Goal: Navigation & Orientation: Understand site structure

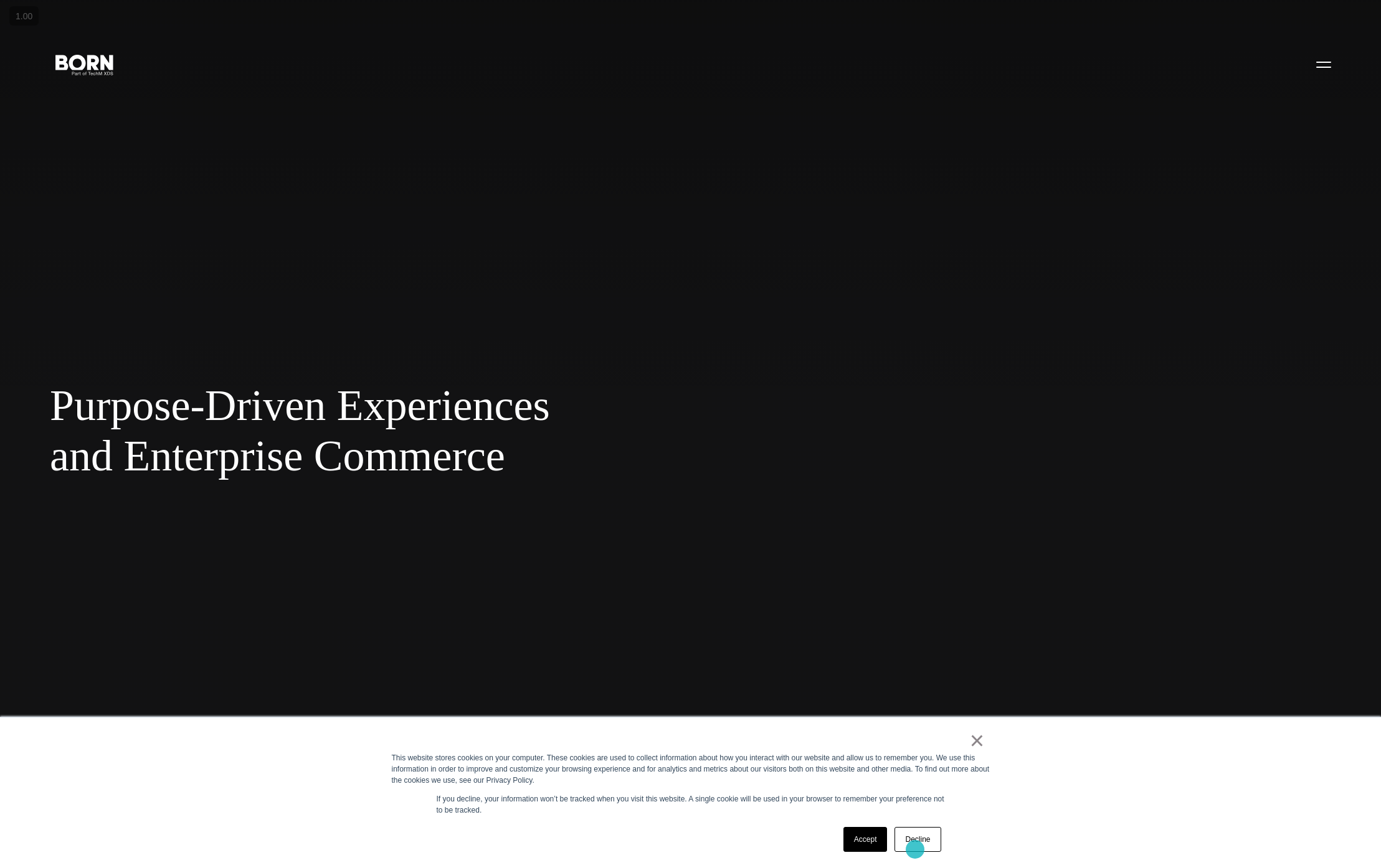
click at [918, 842] on link "Decline" at bounding box center [917, 840] width 46 height 25
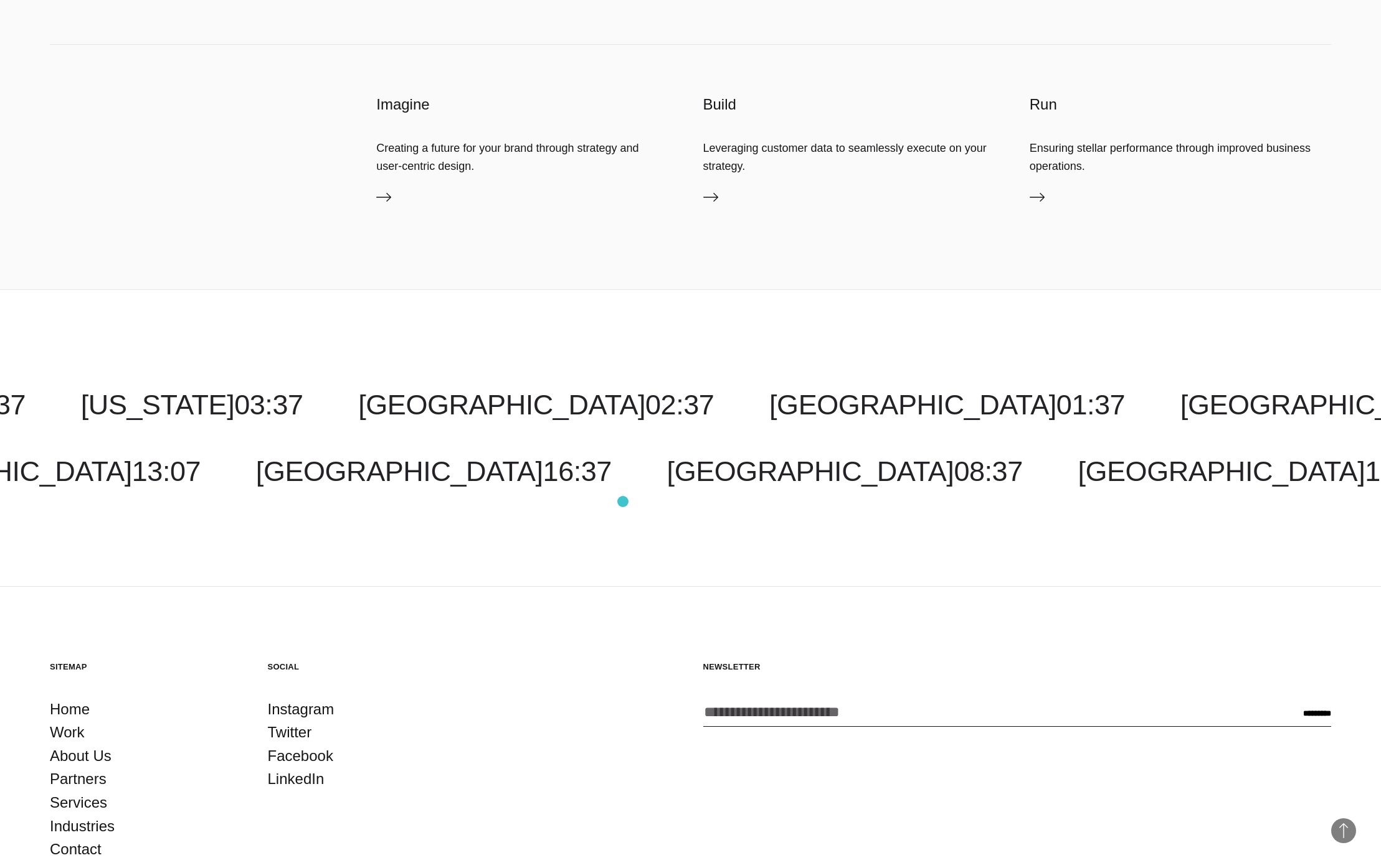
scroll to position [5437, 0]
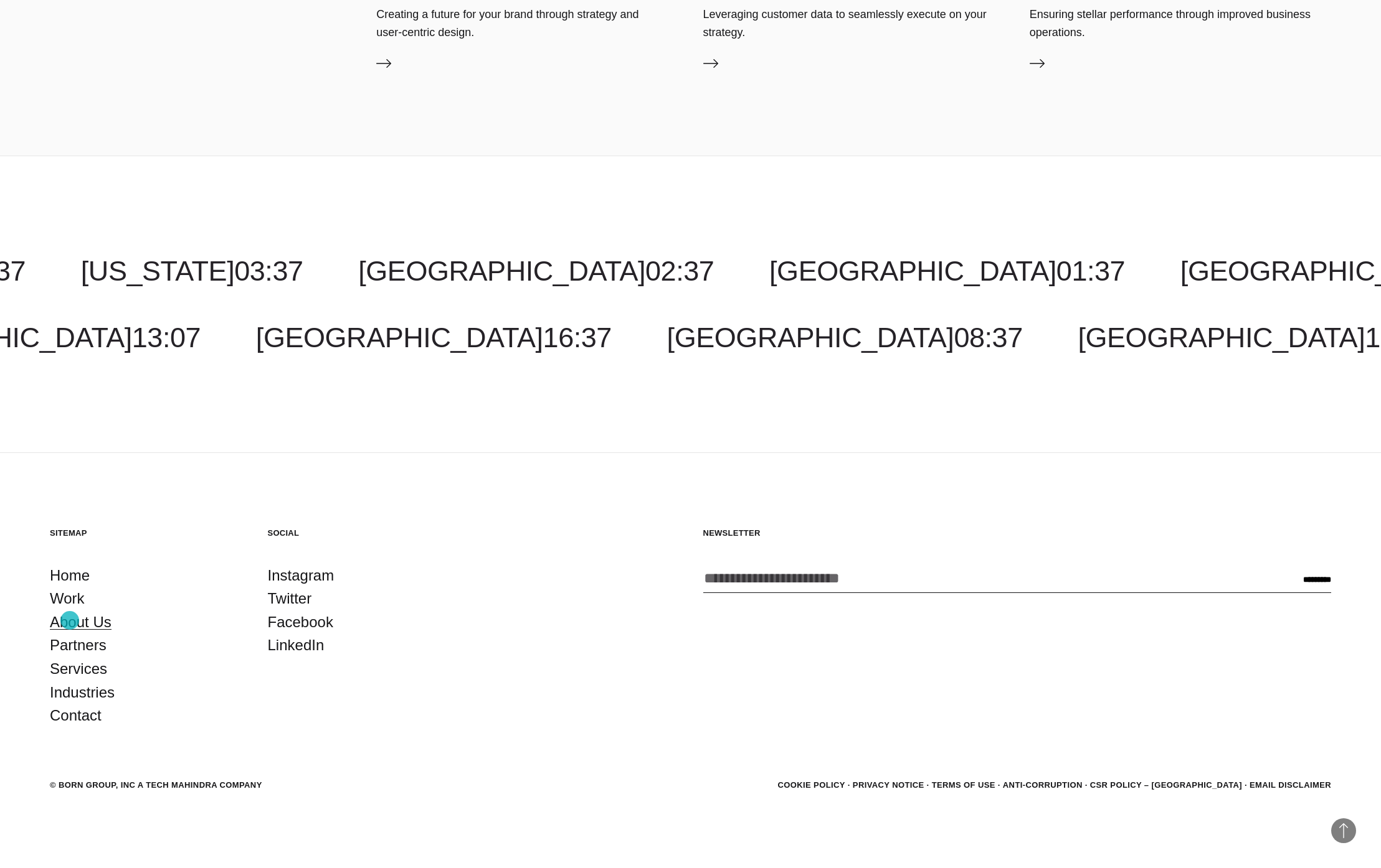
click at [70, 621] on link "About Us" at bounding box center [80, 623] width 61 height 24
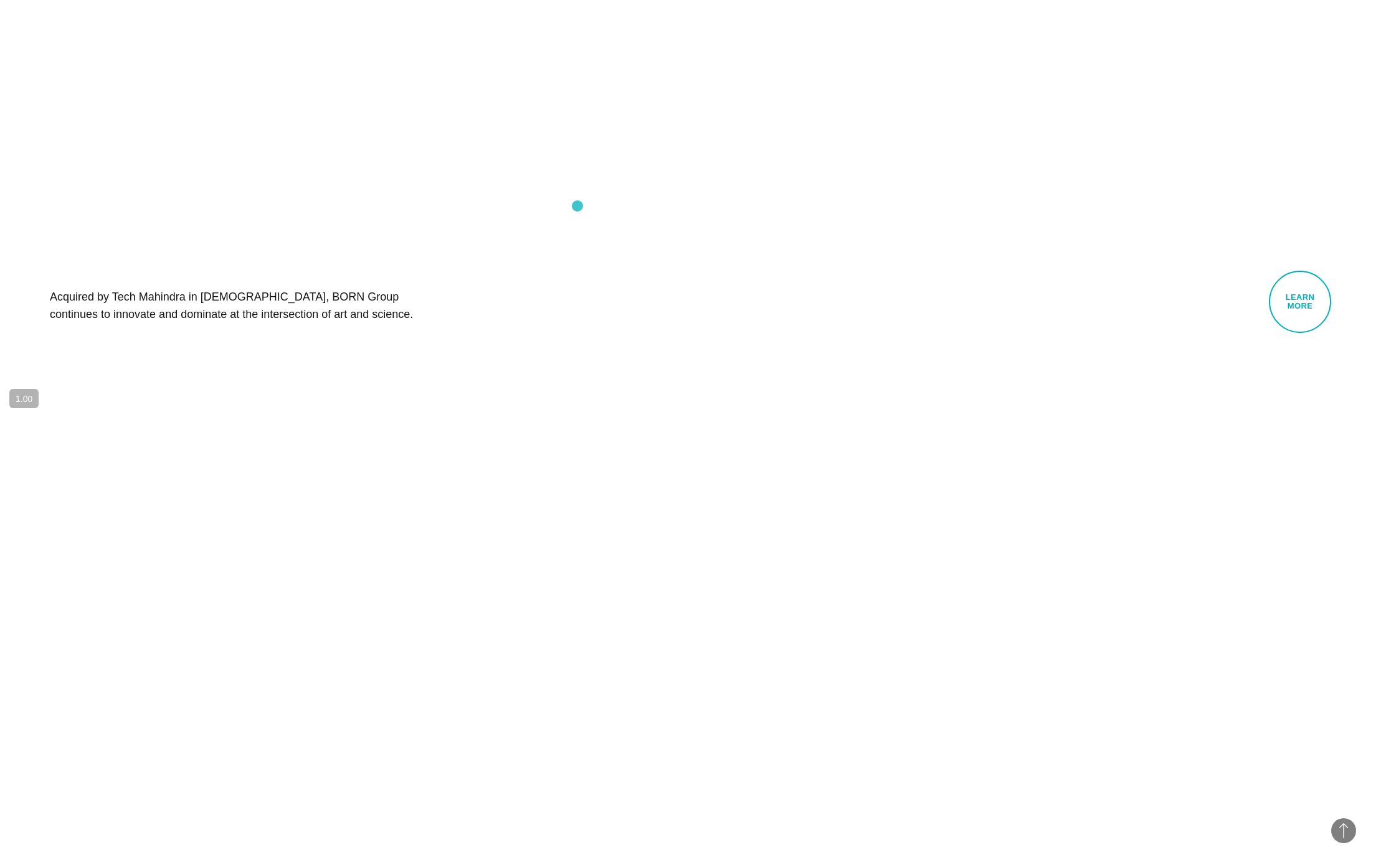
scroll to position [1356, 0]
drag, startPoint x: 65, startPoint y: 293, endPoint x: 266, endPoint y: 318, distance: 202.5
click at [266, 318] on h1 "Acquired by Tech Mahindra in [DEMOGRAPHIC_DATA], BORN Group continues to innova…" at bounding box center [236, 303] width 373 height 35
click at [266, 318] on h1 "Acquired by Tech Mahindra in 2019, BORN Group continues to innovate and dominat…" at bounding box center [236, 303] width 373 height 35
drag, startPoint x: 266, startPoint y: 318, endPoint x: 54, endPoint y: 299, distance: 212.8
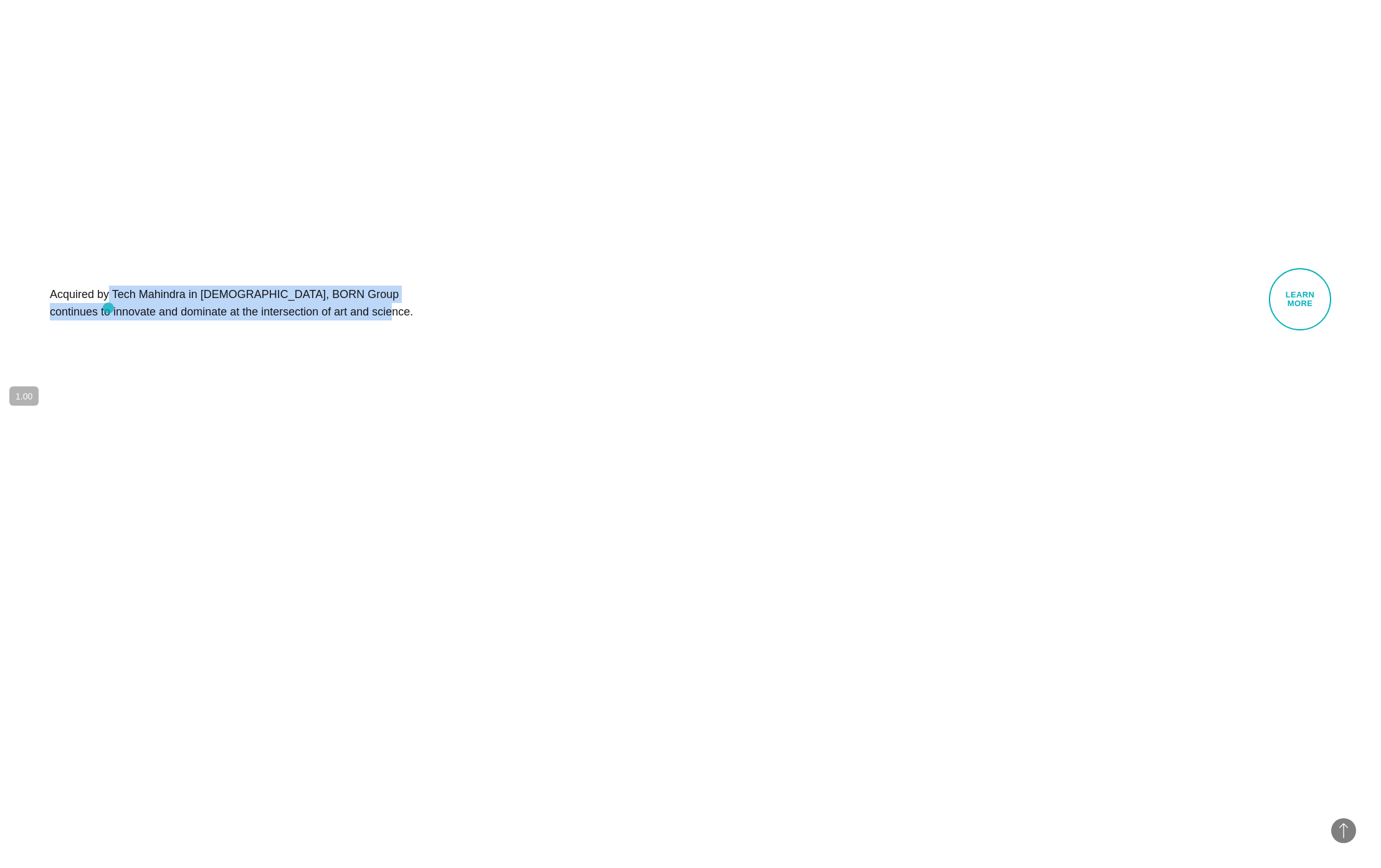
click at [54, 299] on h1 "Acquired by Tech Mahindra in 2019, BORN Group continues to innovate and dominat…" at bounding box center [236, 303] width 373 height 35
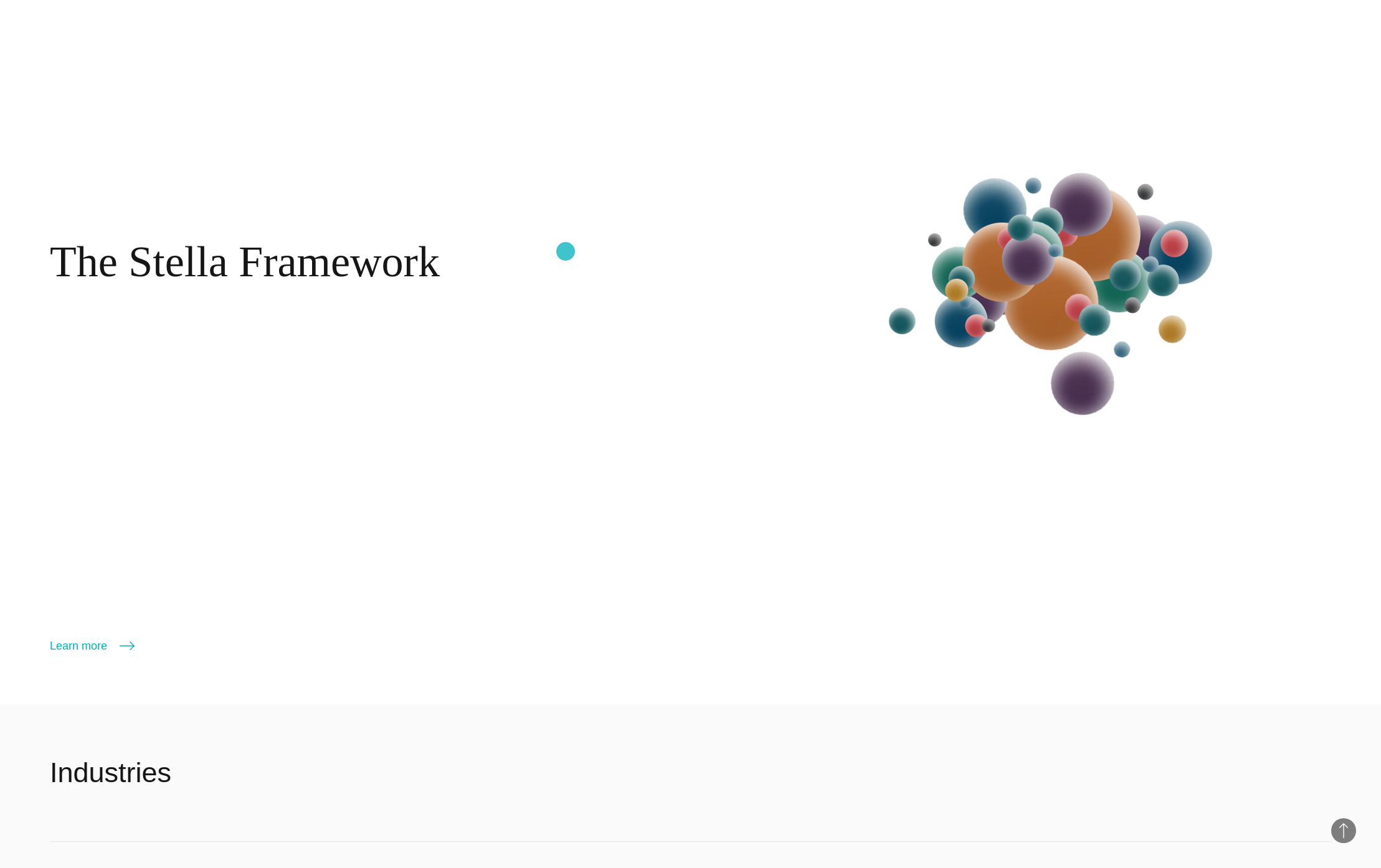
scroll to position [2772, 0]
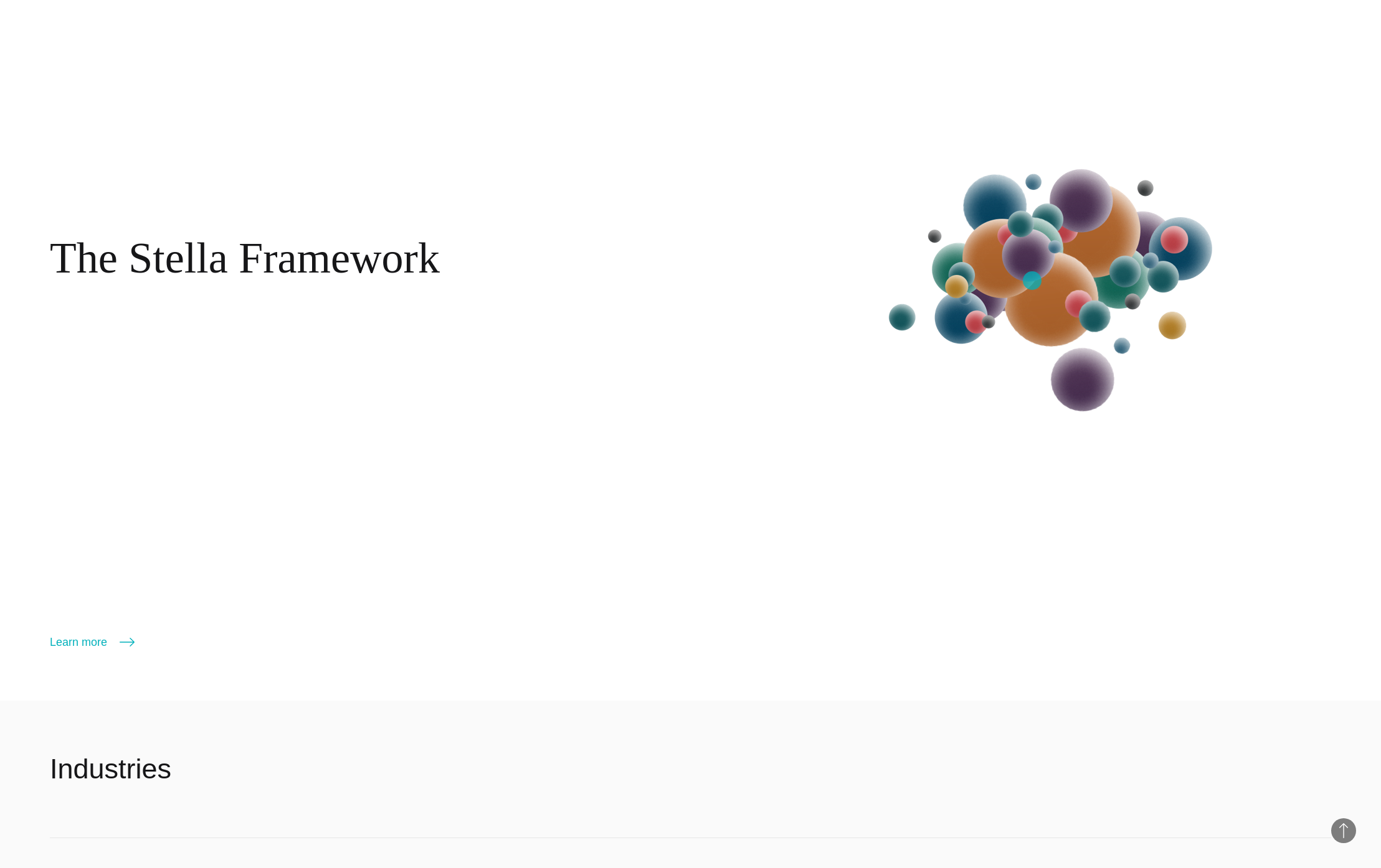
click at [1032, 281] on img at bounding box center [1057, 284] width 387 height 405
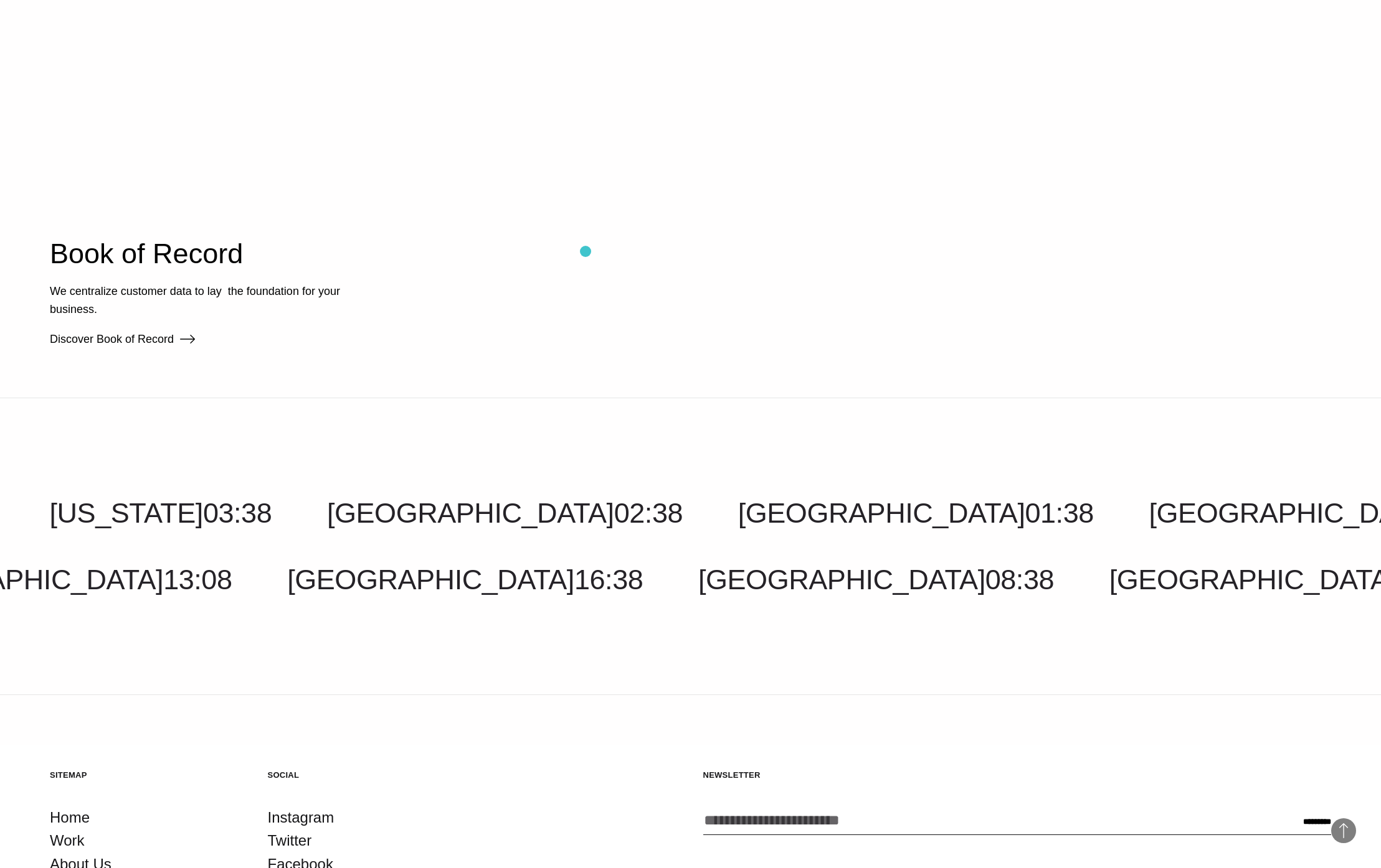
scroll to position [4186, 0]
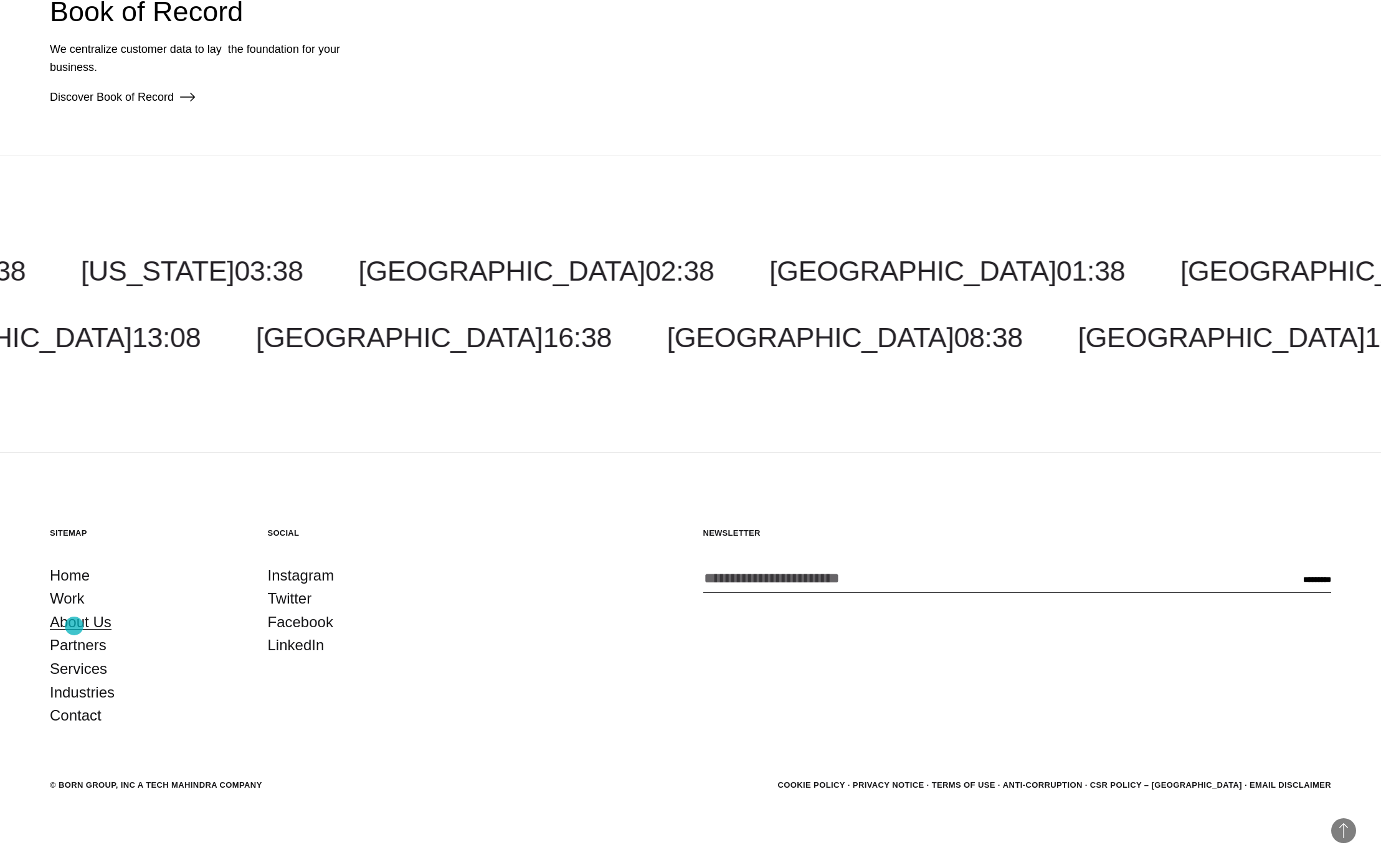
click at [74, 626] on link "About Us" at bounding box center [80, 623] width 61 height 24
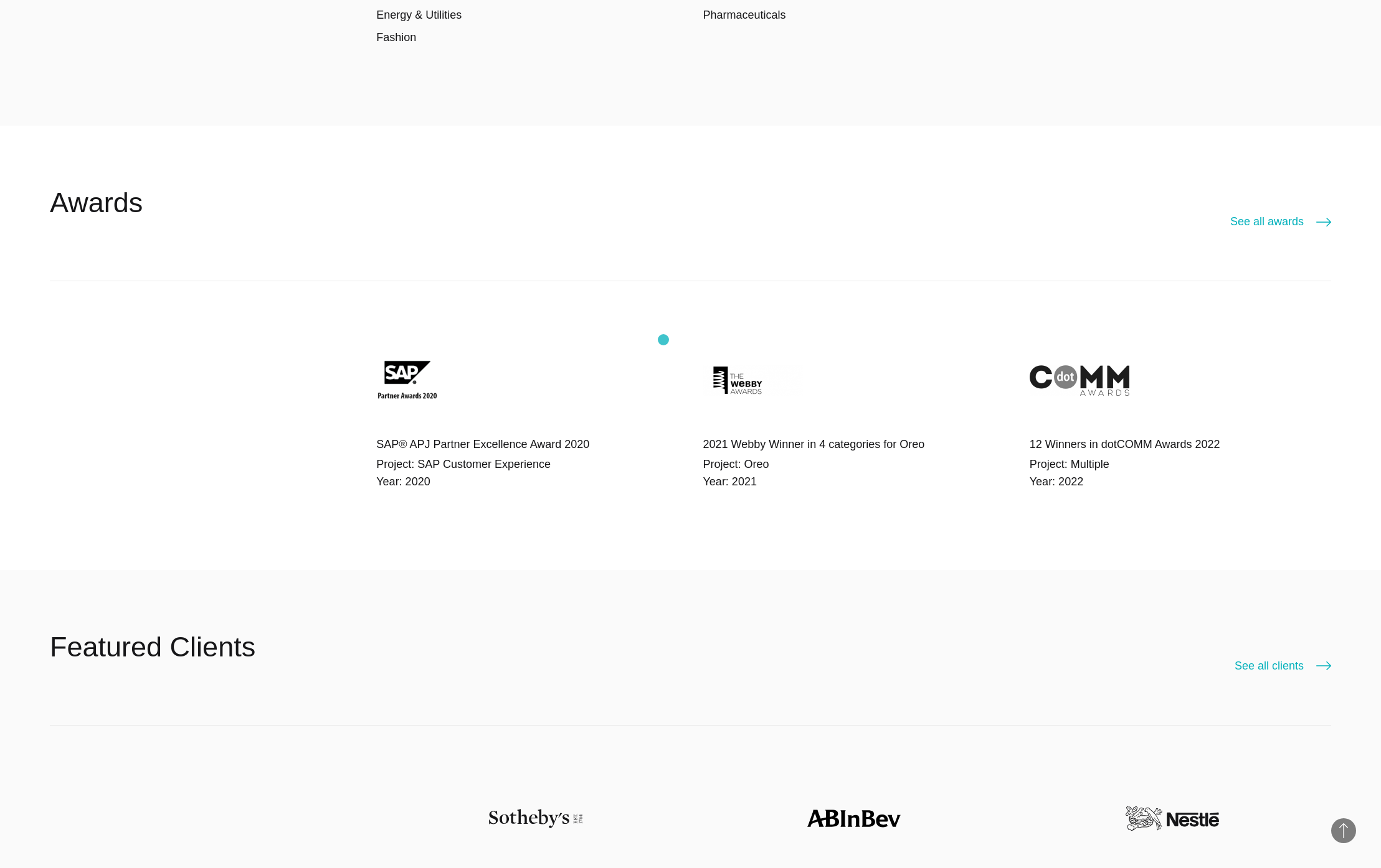
scroll to position [4086, 0]
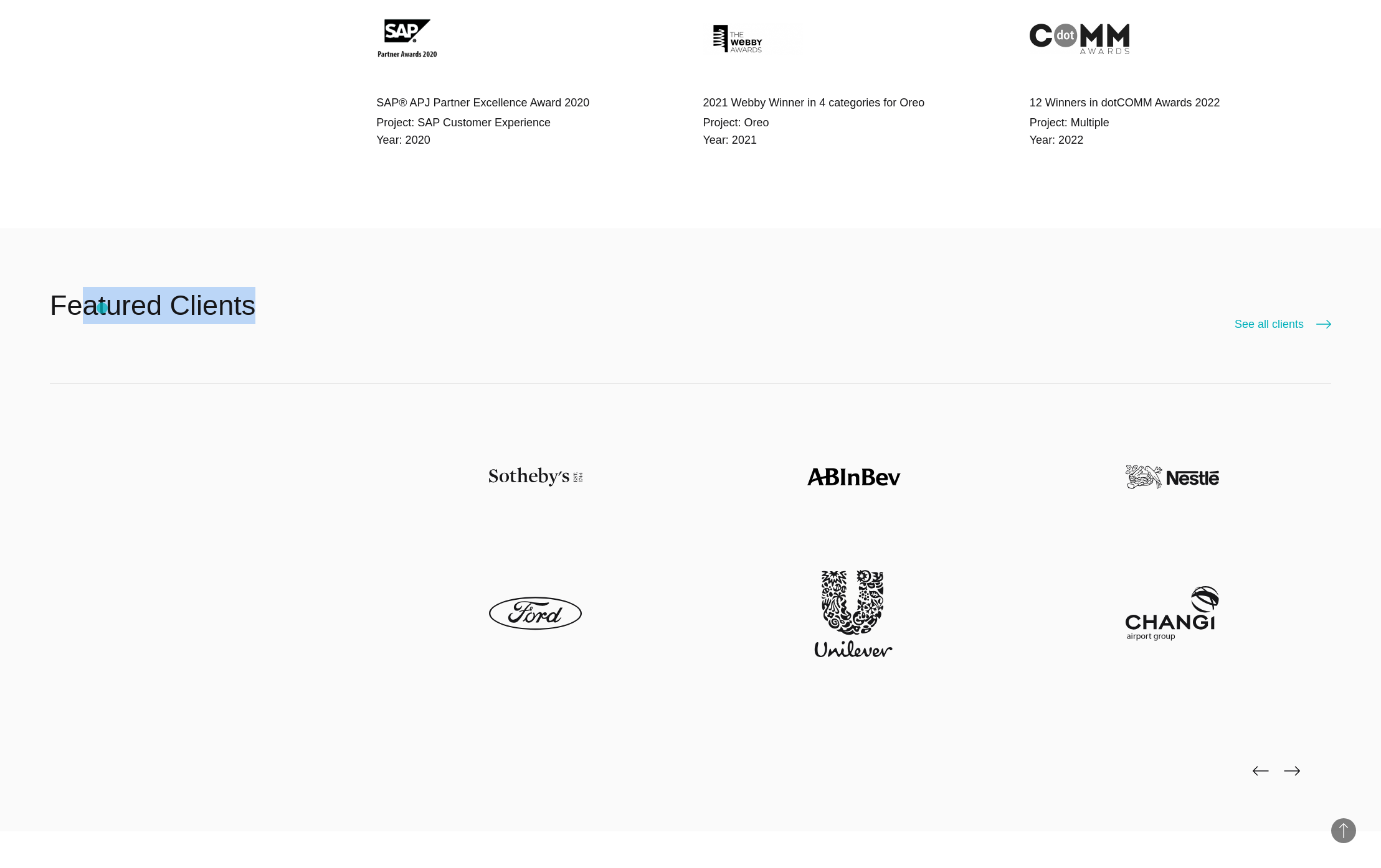
drag, startPoint x: 85, startPoint y: 306, endPoint x: 280, endPoint y: 304, distance: 195.0
click at [280, 304] on header "Featured Clients See all clients" at bounding box center [690, 306] width 1281 height 155
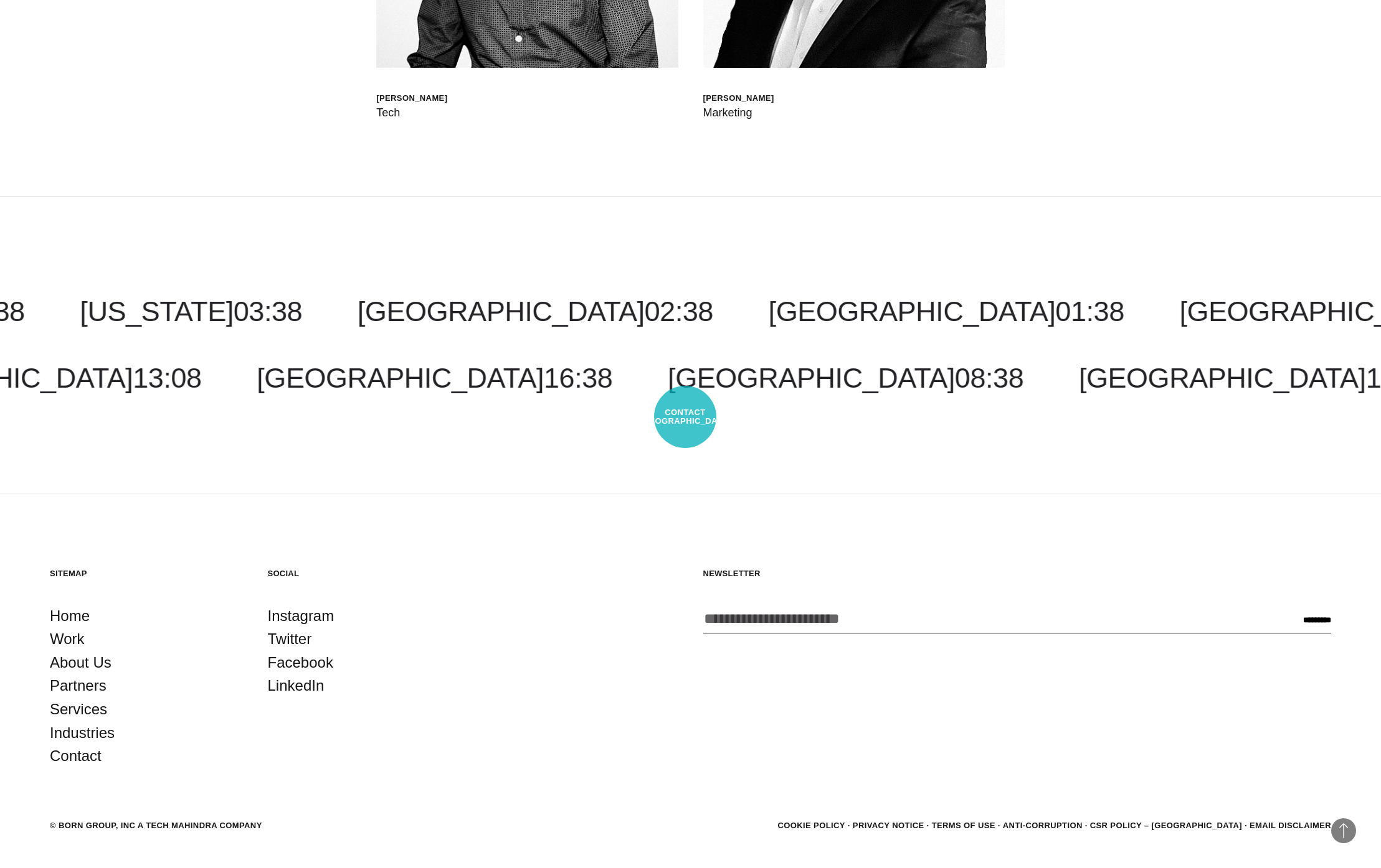
scroll to position [5785, 0]
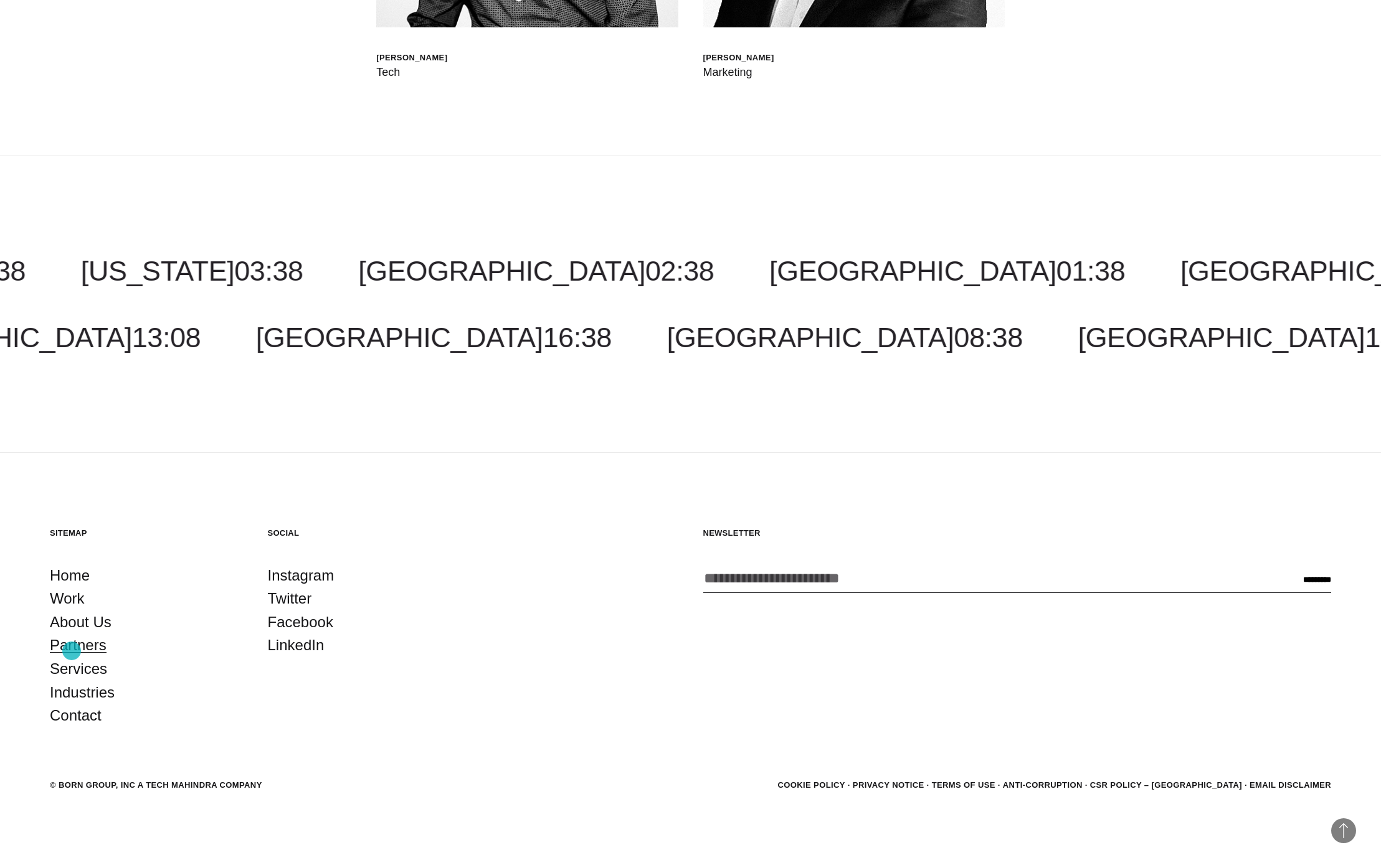
click at [71, 651] on link "Partners" at bounding box center [78, 645] width 56 height 24
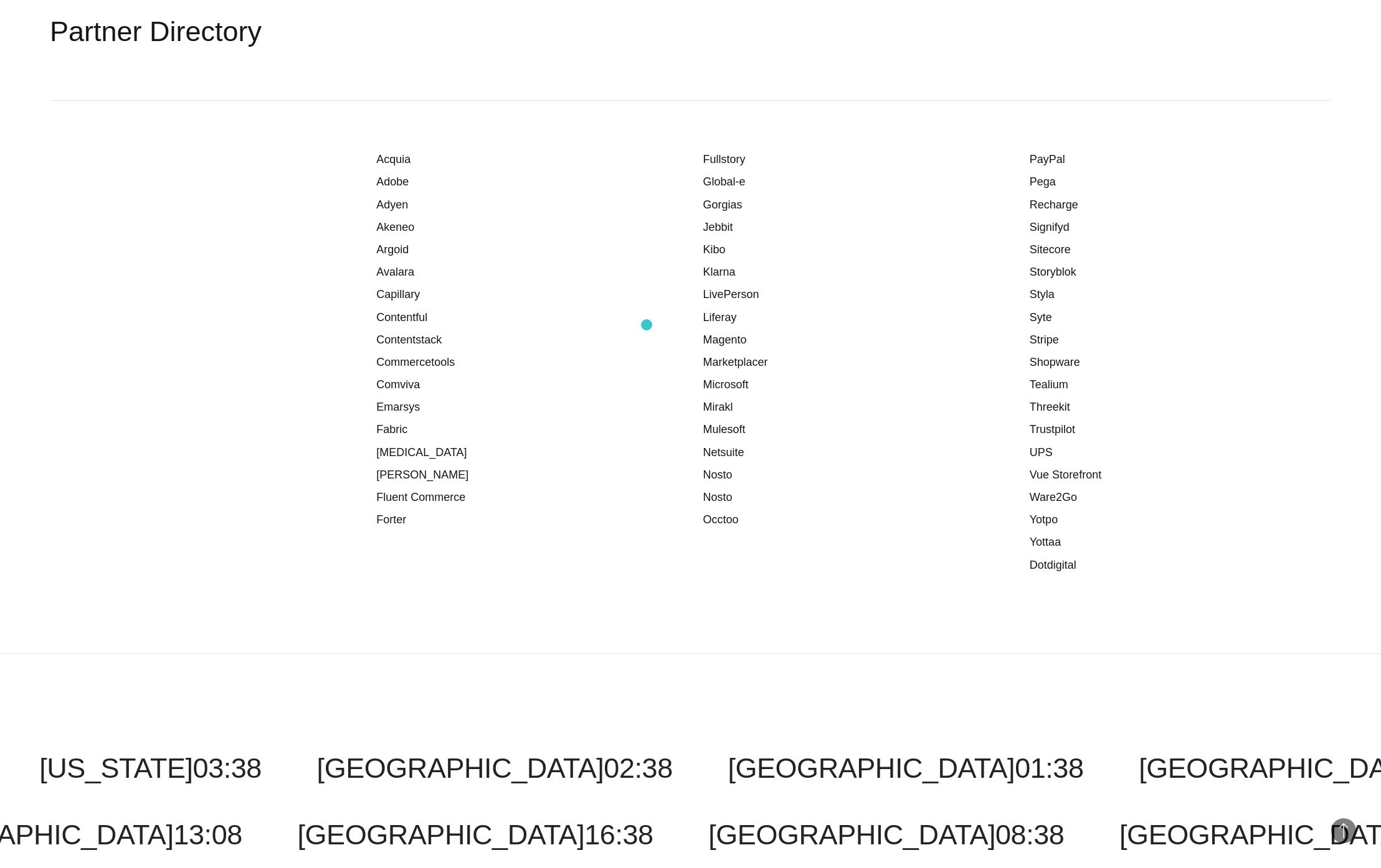
scroll to position [1457, 0]
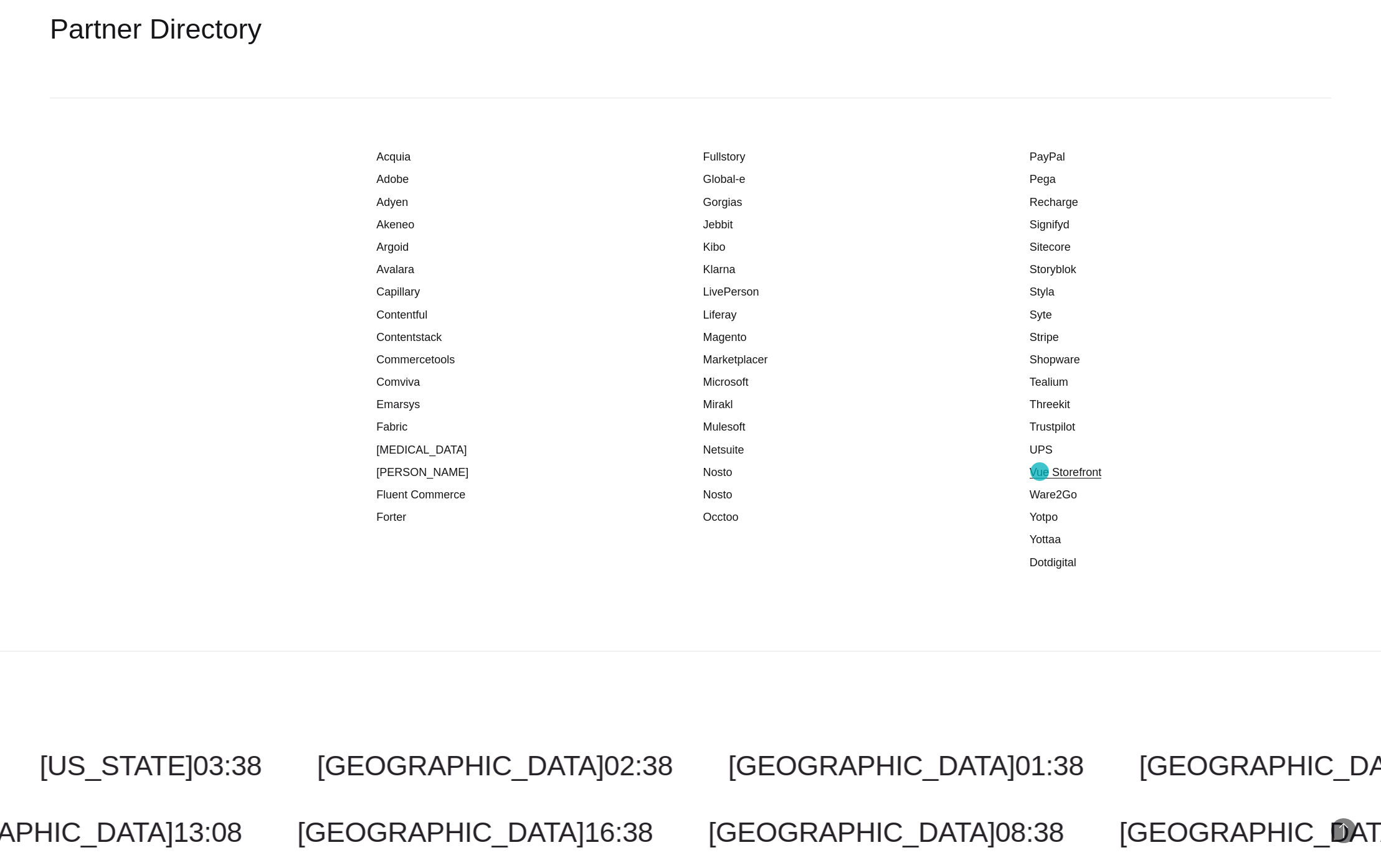
click at [1039, 472] on link "Vue Storefront" at bounding box center [1065, 472] width 71 height 12
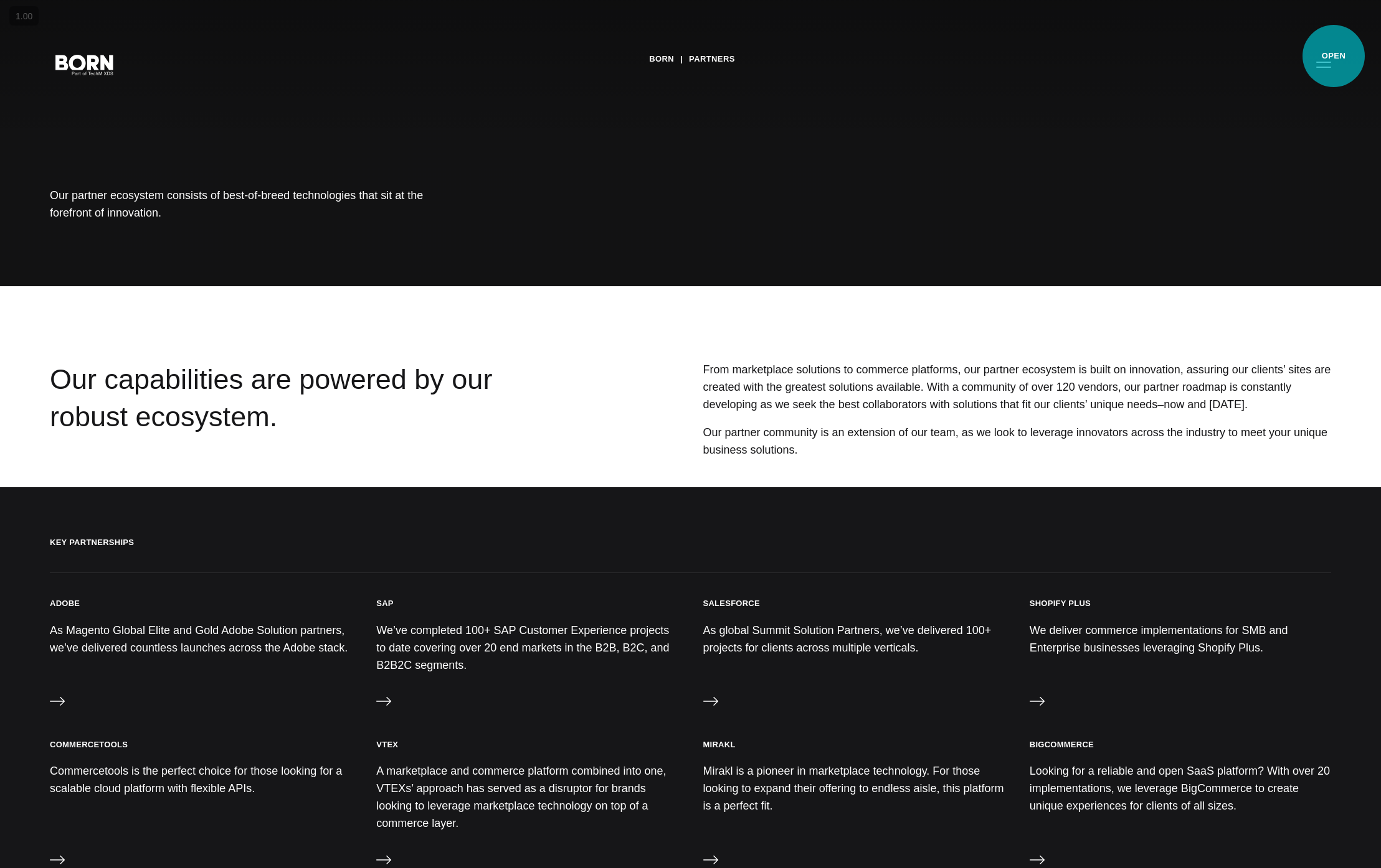
click at [1324, 65] on button "Primary Menu" at bounding box center [1323, 65] width 30 height 27
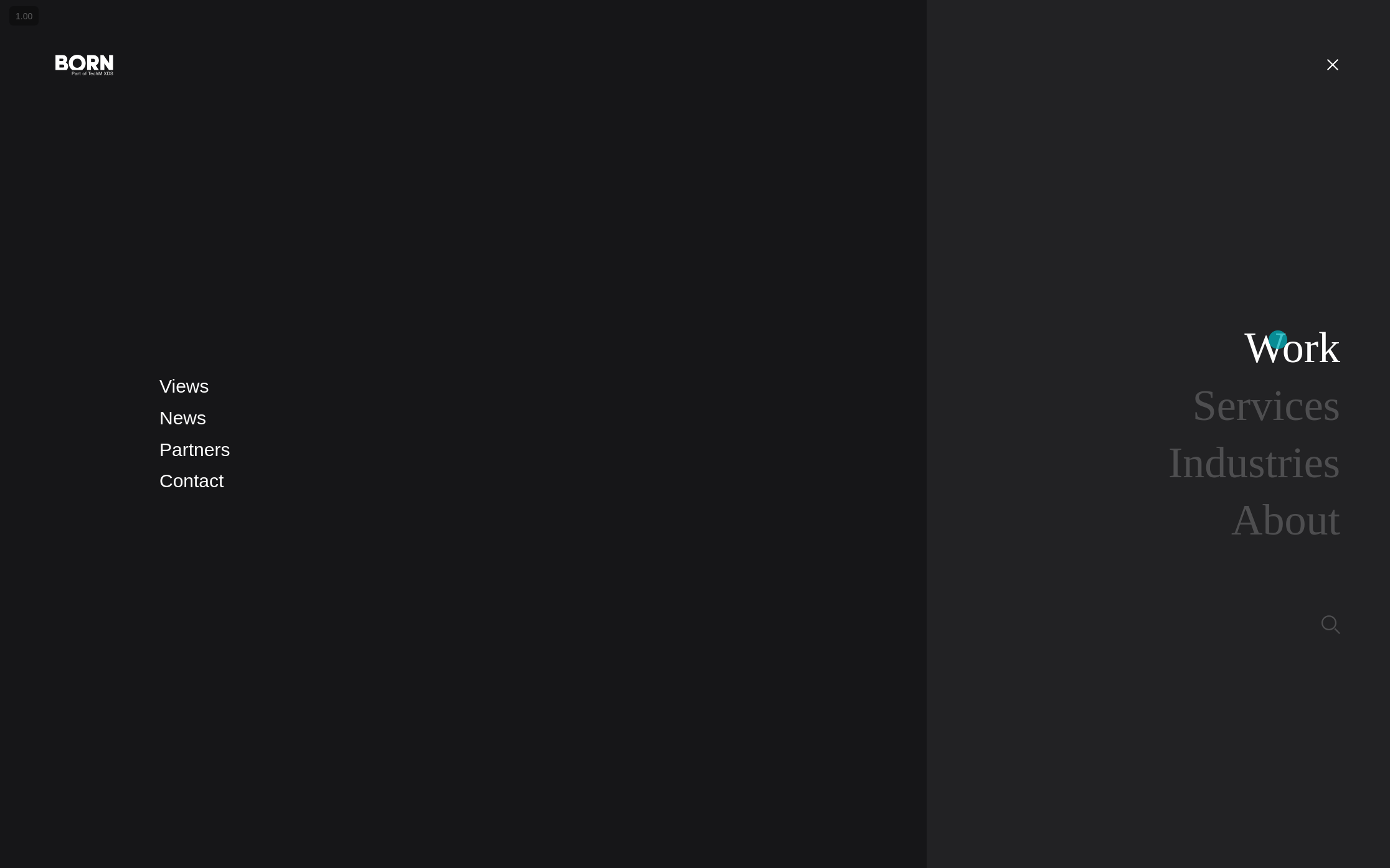
click at [1278, 340] on link "Work" at bounding box center [1292, 347] width 96 height 48
